Goal: Find specific page/section: Find specific page/section

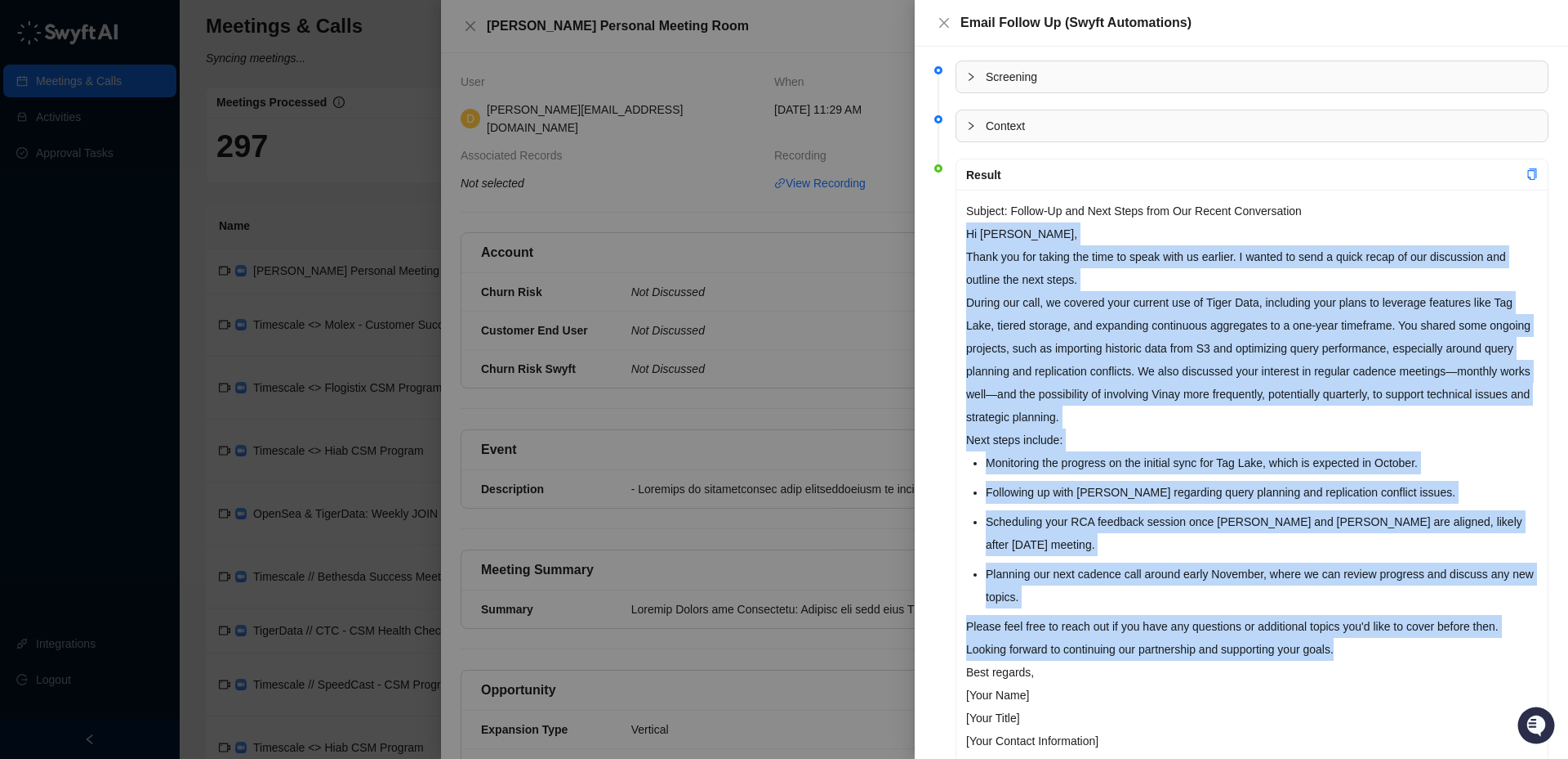
scroll to position [4, 0]
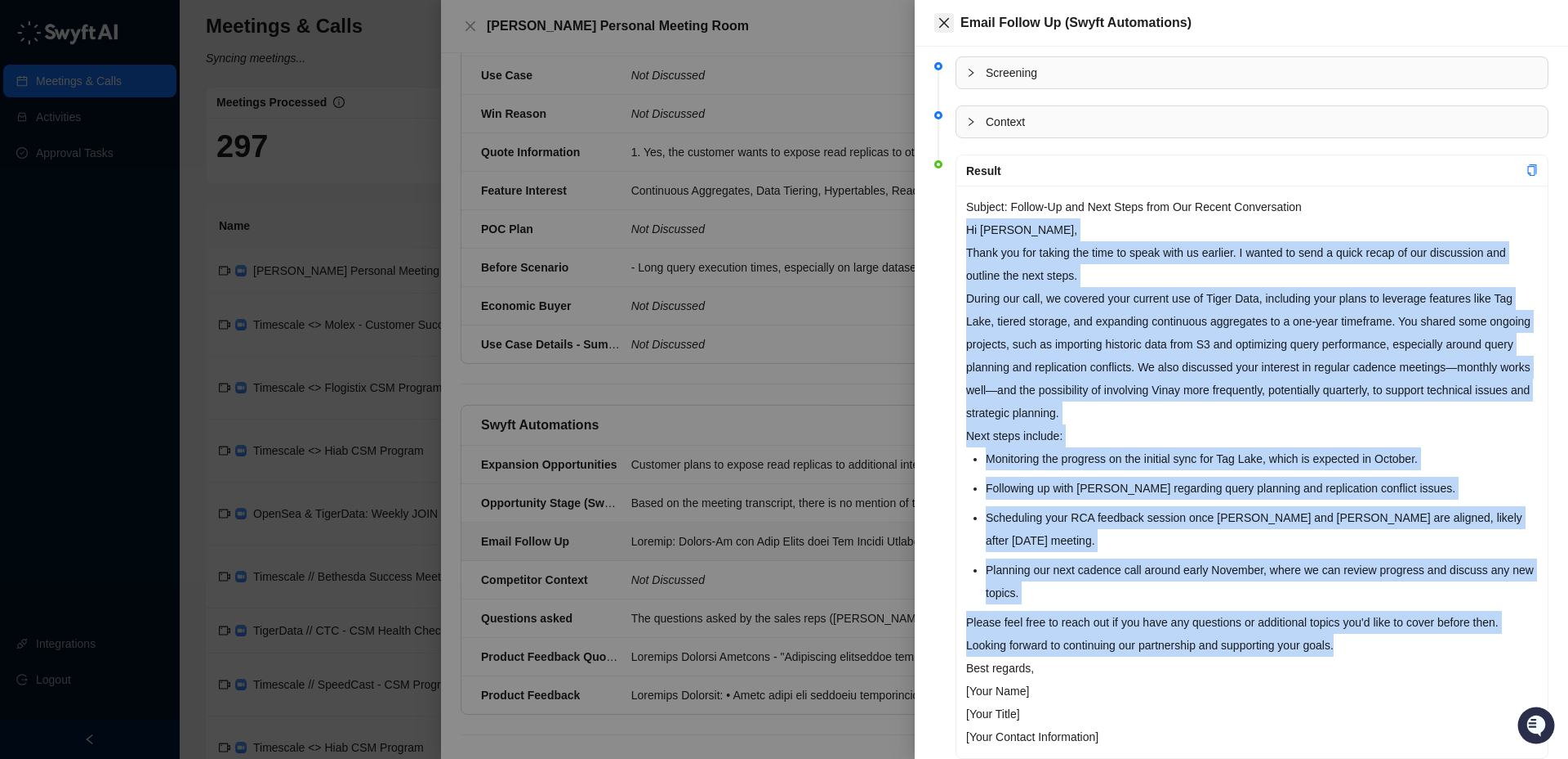
click at [943, 22] on icon "close" at bounding box center [944, 23] width 13 height 13
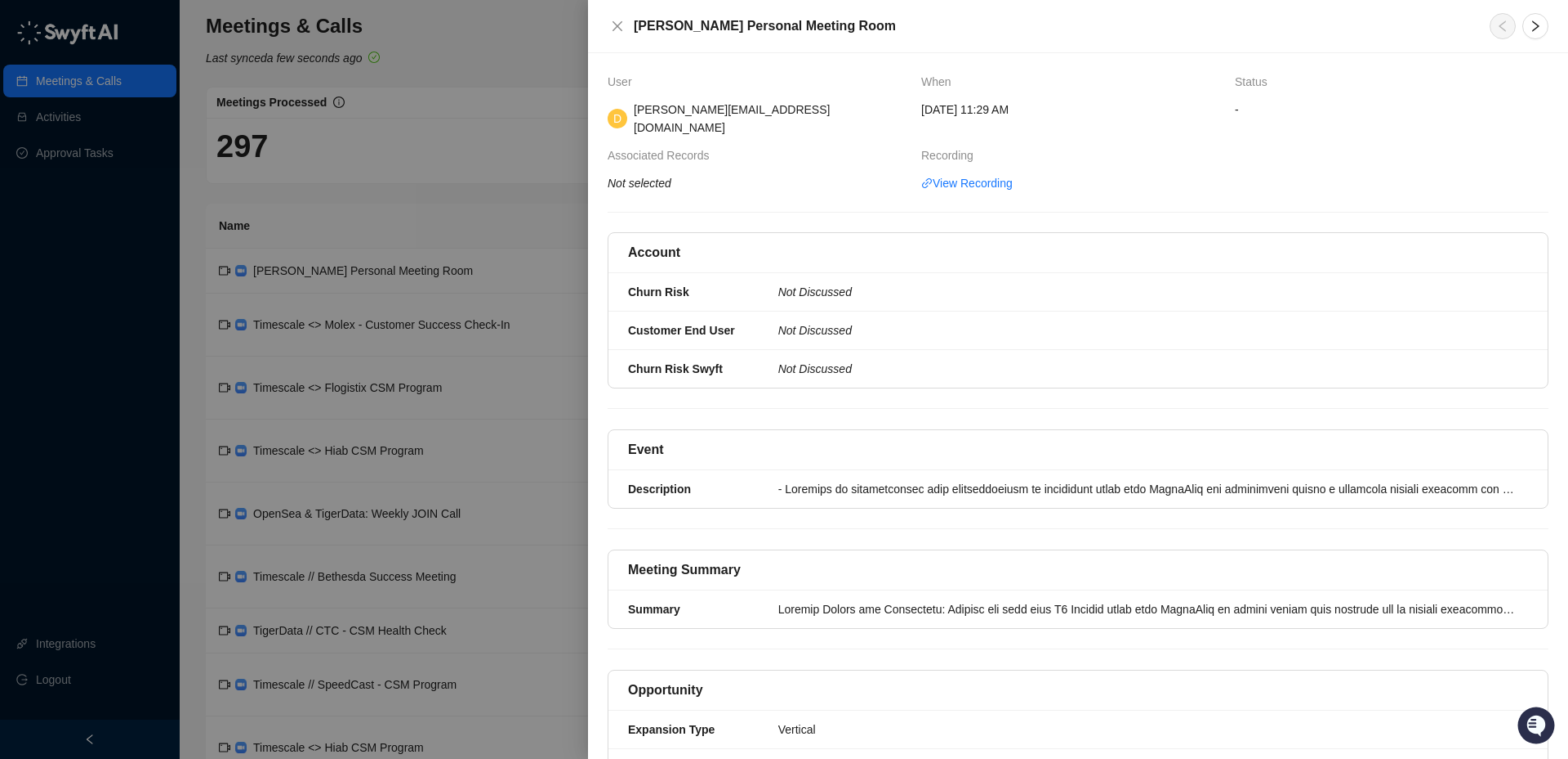
click at [729, 29] on h5 "[PERSON_NAME] Personal Meeting Room" at bounding box center [1052, 26] width 837 height 19
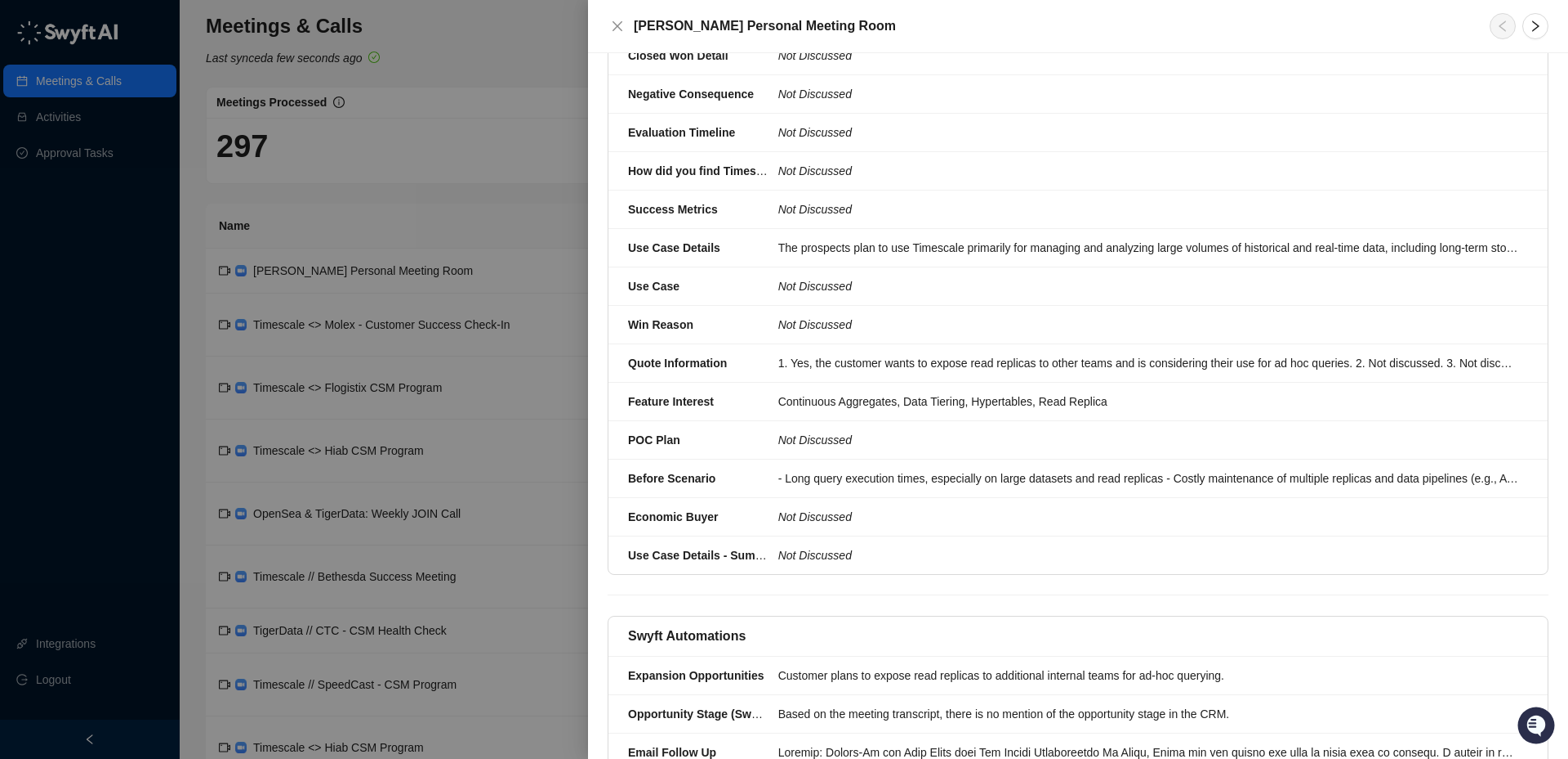
scroll to position [1038, 0]
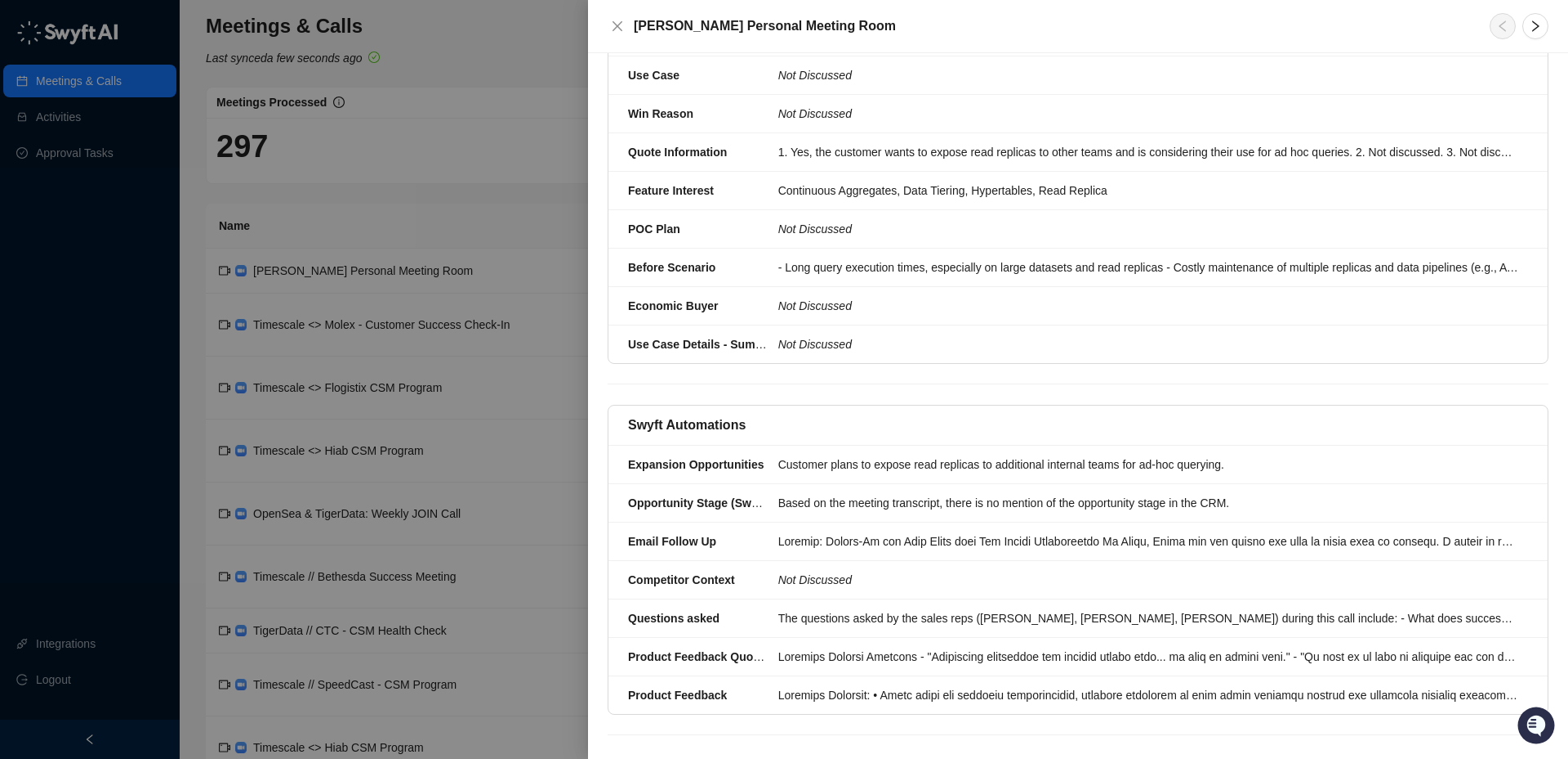
click at [505, 151] on div at bounding box center [784, 379] width 1568 height 759
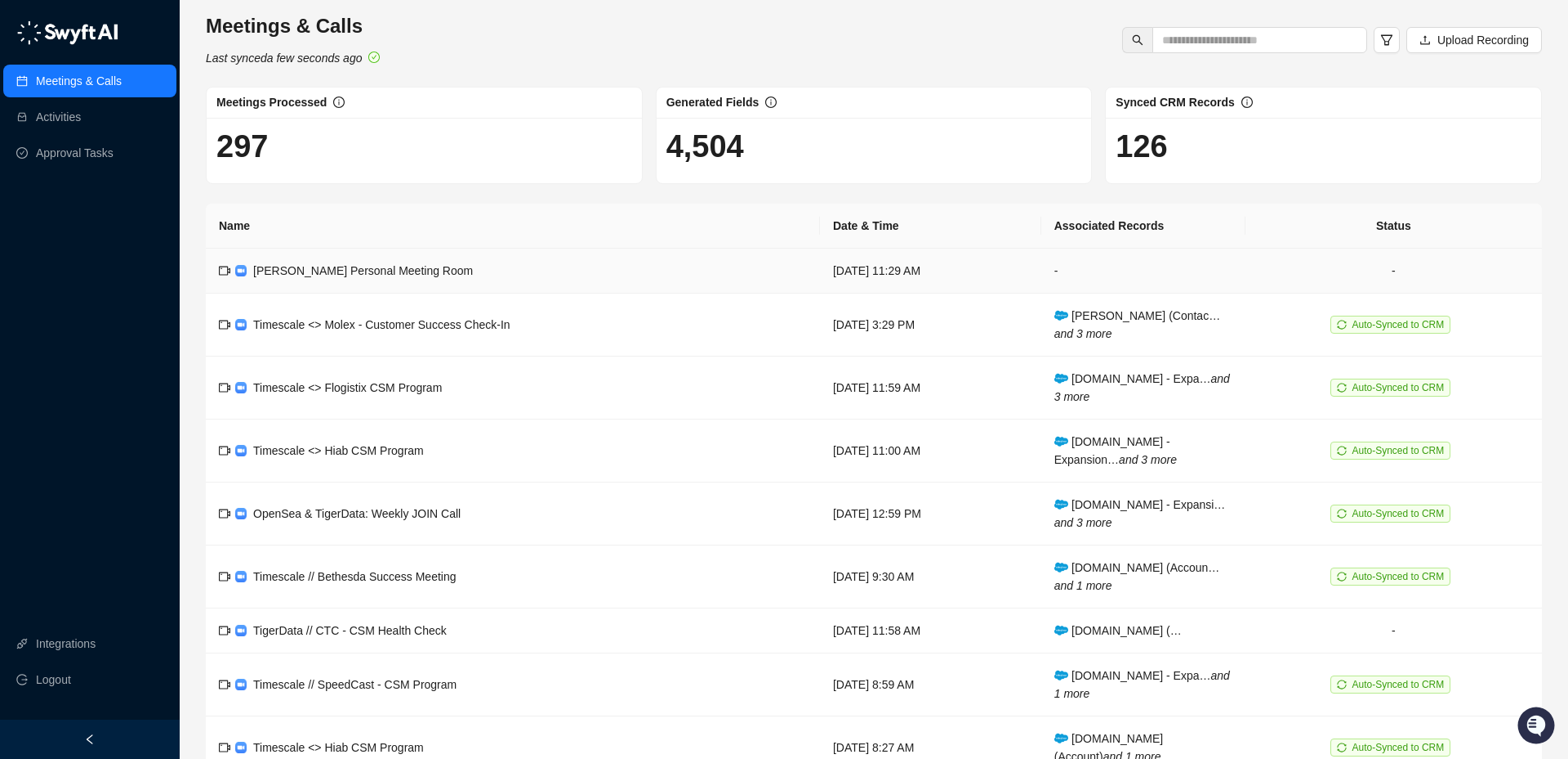
click at [1090, 271] on td "-" at bounding box center [1143, 271] width 204 height 45
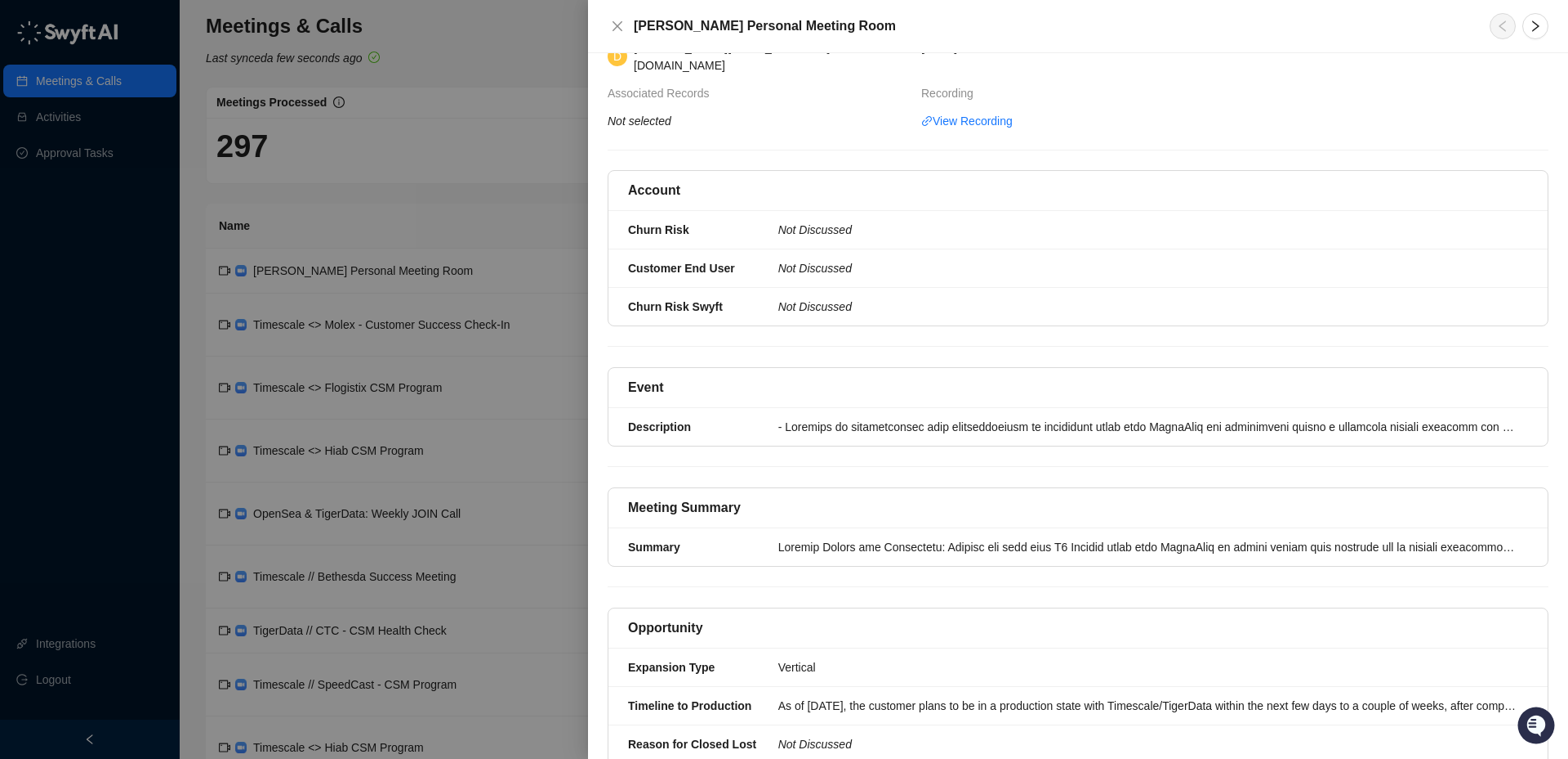
scroll to position [42, 0]
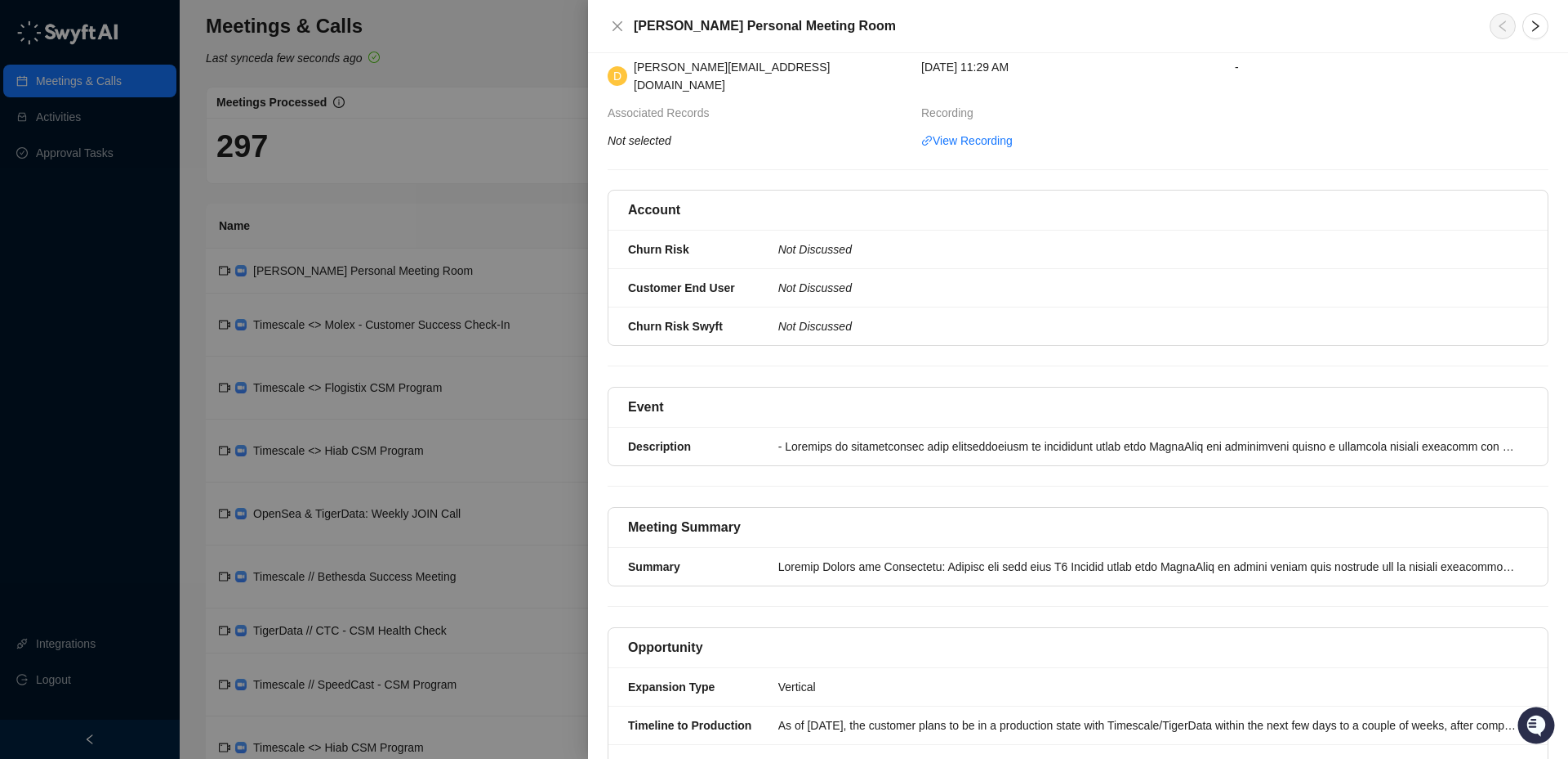
click at [533, 47] on div at bounding box center [784, 379] width 1568 height 759
